Goal: Transaction & Acquisition: Purchase product/service

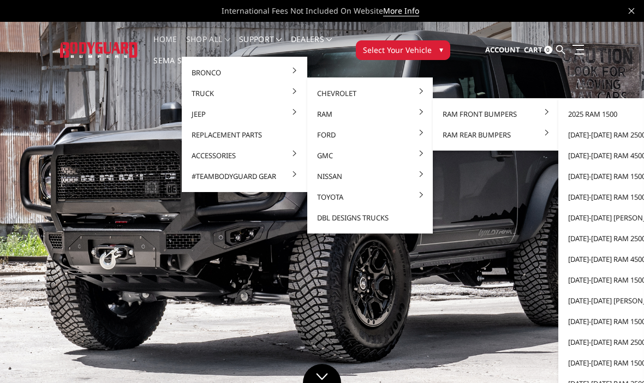
click at [622, 137] on link "[DATE]-[DATE] Ram 2500/3500" at bounding box center [621, 134] width 117 height 21
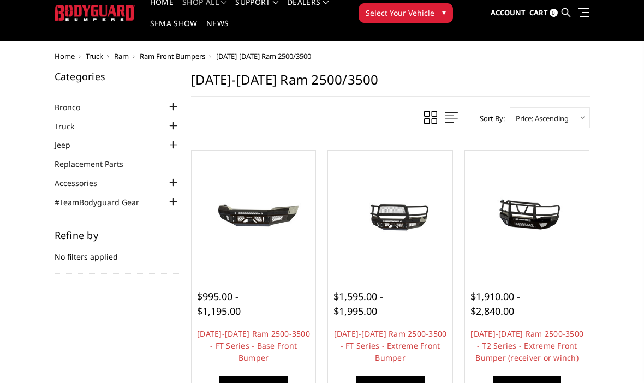
scroll to position [37, 0]
click at [408, 343] on link "2019-2025 Ram 2500-3500 - FT Series - Extreme Front Bumper" at bounding box center [390, 345] width 113 height 34
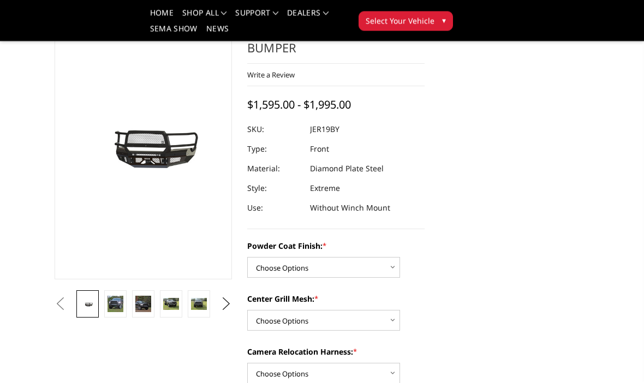
scroll to position [70, 0]
click at [393, 266] on select "Choose Options Bare Metal Gloss Black Powder Coat Textured Black Powder Coat" at bounding box center [323, 267] width 153 height 21
select select "3215"
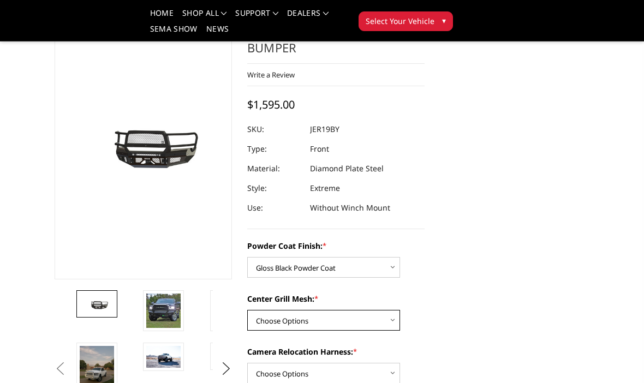
click at [398, 316] on select "Choose Options WITH Expanded Metal in Center Grill WITHOUT Expanded Metal in Ce…" at bounding box center [323, 320] width 153 height 21
select select "3217"
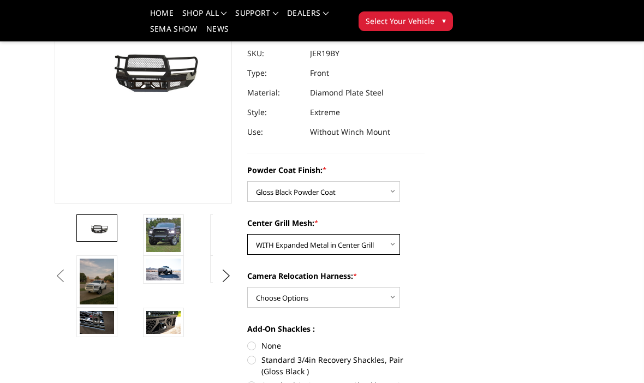
scroll to position [148, 0]
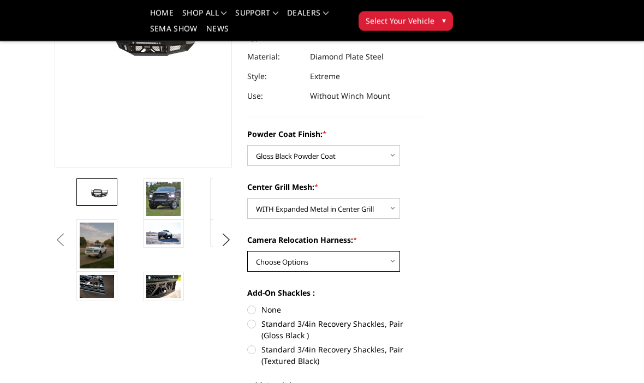
click at [396, 254] on select "Choose Options WITH Camera Relocation Harness WITHOUT Camera Relocation Harness" at bounding box center [323, 262] width 153 height 21
select select "3220"
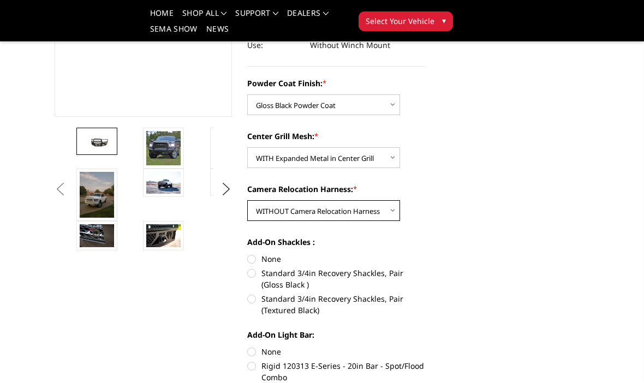
scroll to position [237, 0]
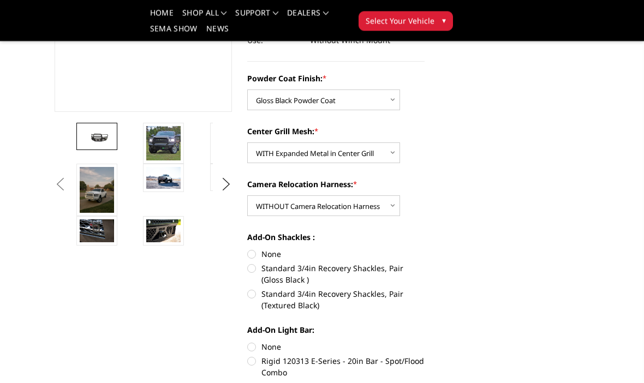
click at [256, 251] on label "None" at bounding box center [335, 254] width 177 height 11
click at [248, 249] on input "None" at bounding box center [247, 249] width 1 height 1
radio input "true"
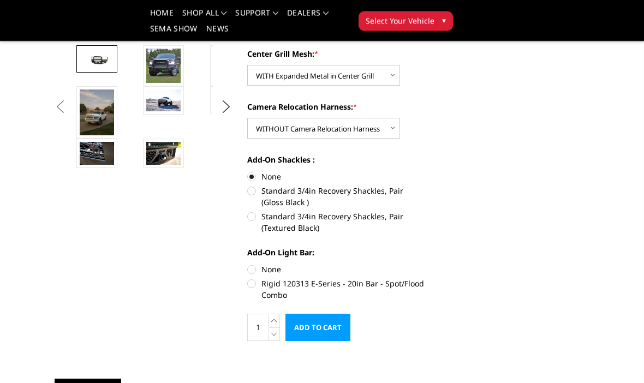
scroll to position [315, 0]
click at [252, 267] on label "None" at bounding box center [335, 269] width 177 height 11
click at [248, 264] on input "None" at bounding box center [247, 264] width 1 height 1
radio input "true"
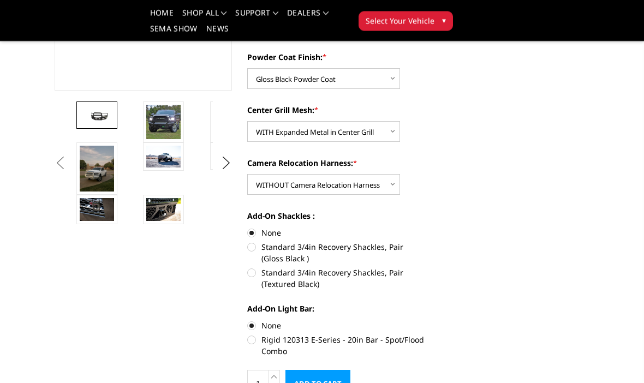
click at [326, 383] on input "Add to Cart" at bounding box center [317, 384] width 65 height 27
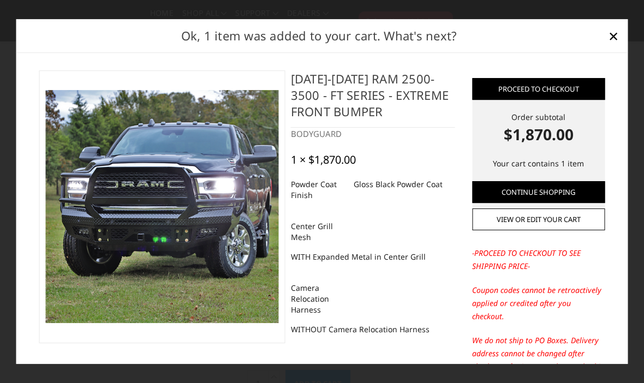
click at [581, 98] on link "Proceed to checkout" at bounding box center [538, 89] width 133 height 22
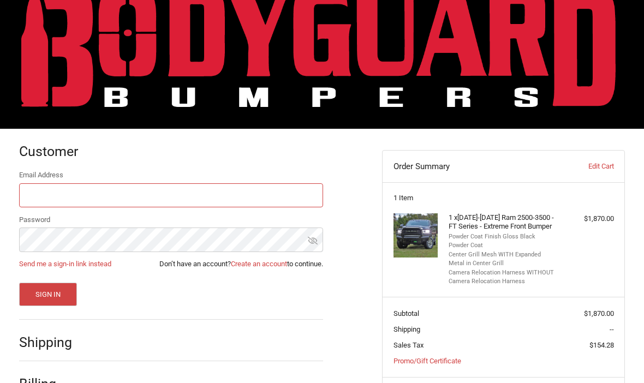
scroll to position [84, 0]
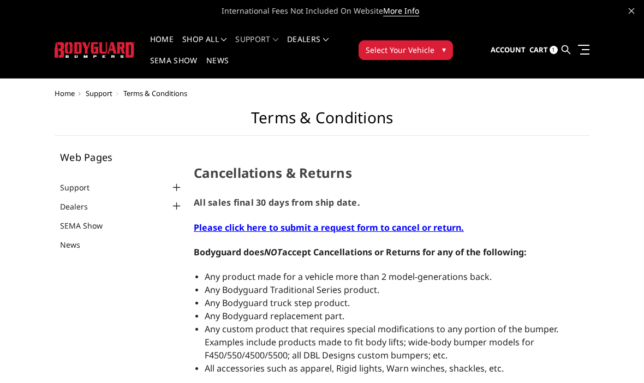
click at [543, 46] on span "Cart" at bounding box center [538, 50] width 19 height 10
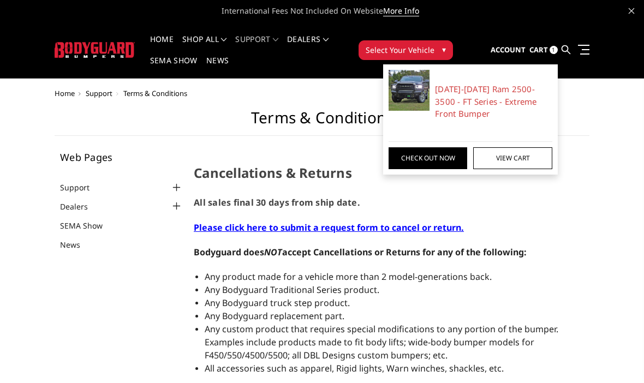
click at [449, 157] on link "Check out now" at bounding box center [428, 158] width 79 height 22
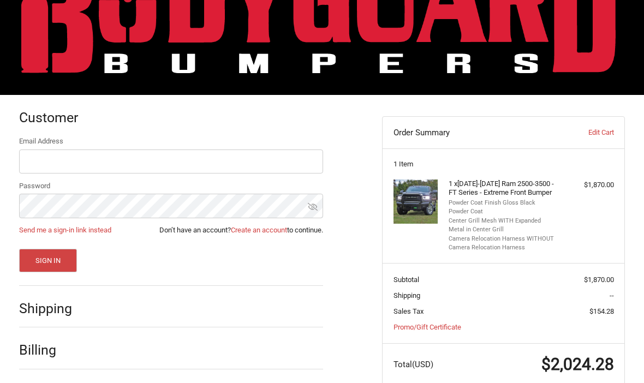
scroll to position [67, 0]
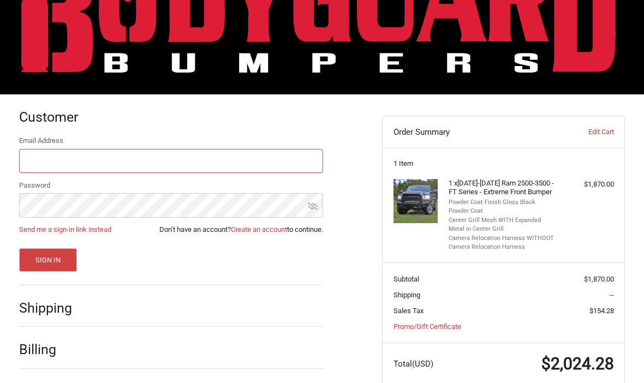
click at [300, 158] on input "Email Address" at bounding box center [171, 161] width 304 height 25
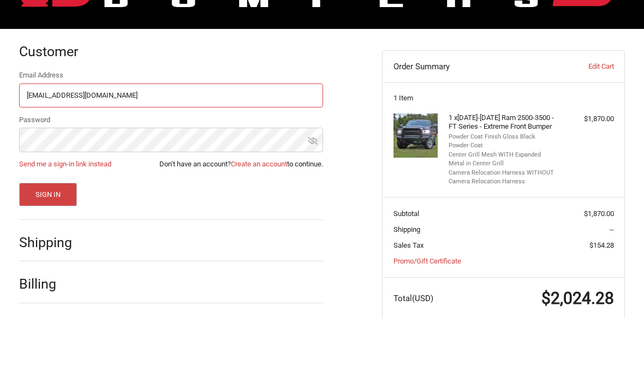
type input "[EMAIL_ADDRESS][DOMAIN_NAME]"
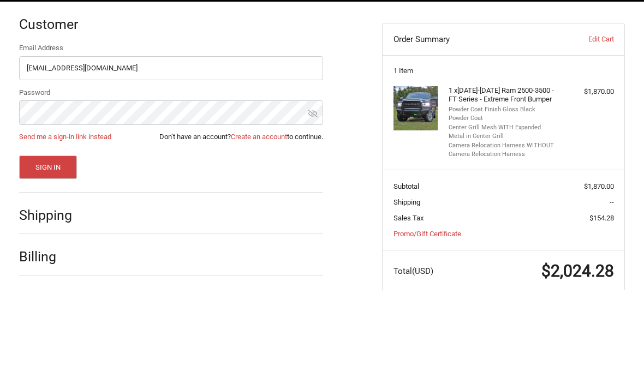
click at [32, 248] on button "Sign In" at bounding box center [48, 259] width 58 height 23
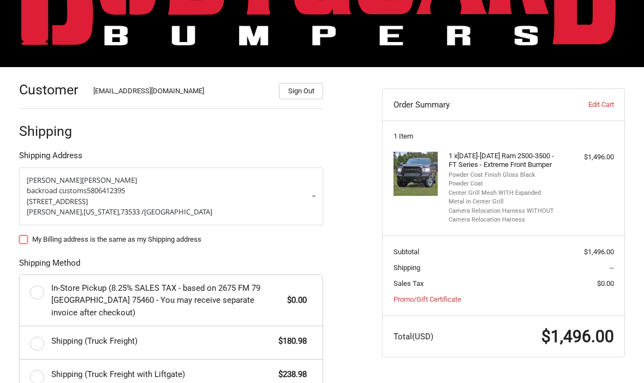
scroll to position [111, 0]
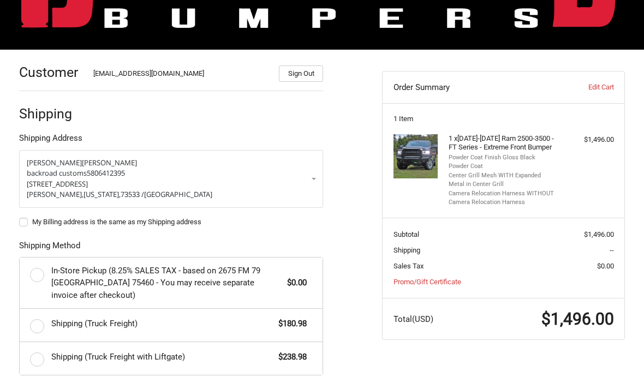
click at [37, 325] on label "Shipping (Truck Freight) $180.98" at bounding box center [171, 325] width 303 height 33
click at [20, 310] on input "Shipping (Truck Freight) $180.98" at bounding box center [20, 309] width 1 height 1
radio input "true"
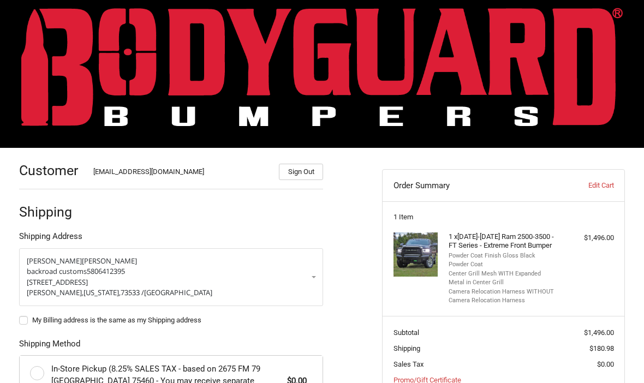
scroll to position [0, 0]
